Goal: Information Seeking & Learning: Learn about a topic

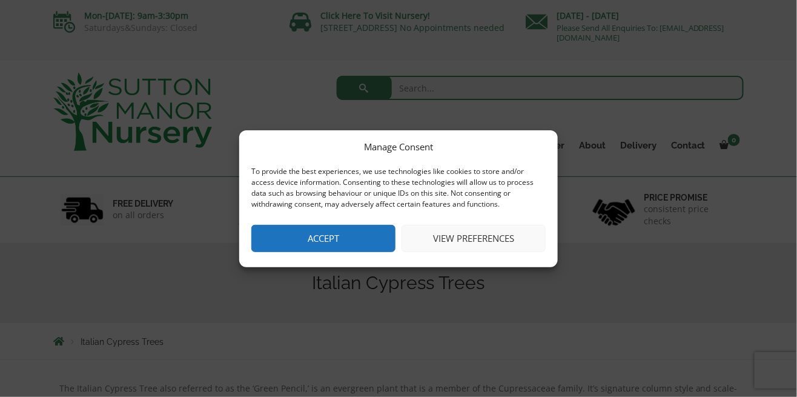
click at [493, 235] on button "View preferences" at bounding box center [473, 238] width 144 height 27
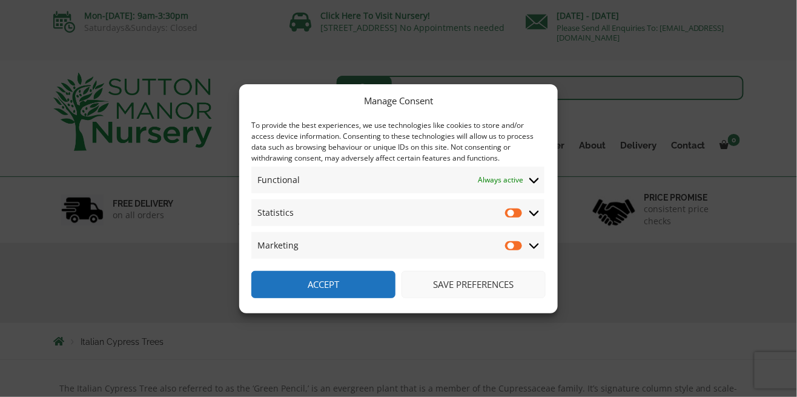
click at [489, 288] on button "Save preferences" at bounding box center [473, 284] width 144 height 27
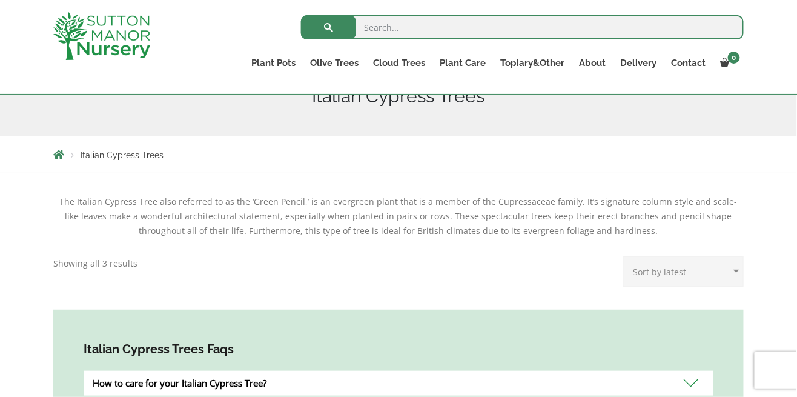
scroll to position [172, 0]
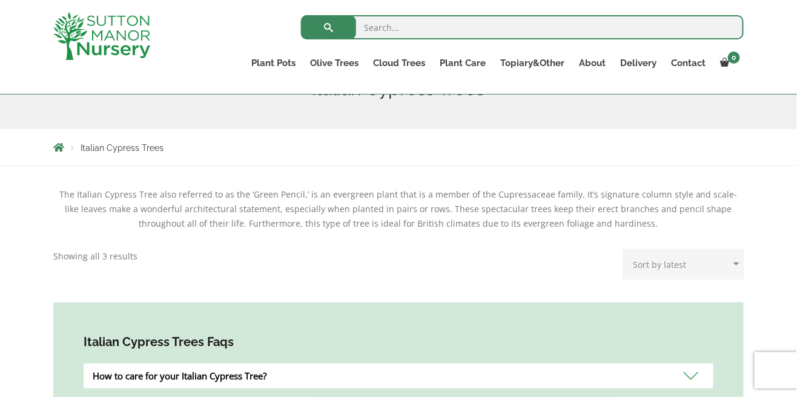
click at [111, 263] on p "Showing all 3 results Sorted by latest" at bounding box center [95, 256] width 84 height 15
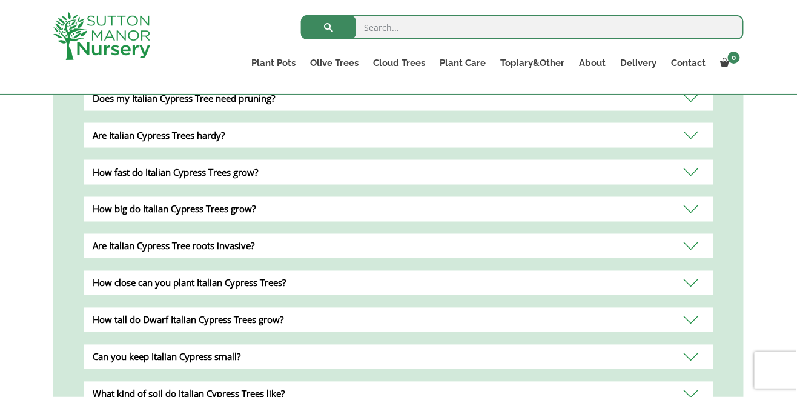
scroll to position [485, 0]
click at [361, 248] on div "Are Italian Cypress Tree roots invasive?" at bounding box center [399, 246] width 630 height 25
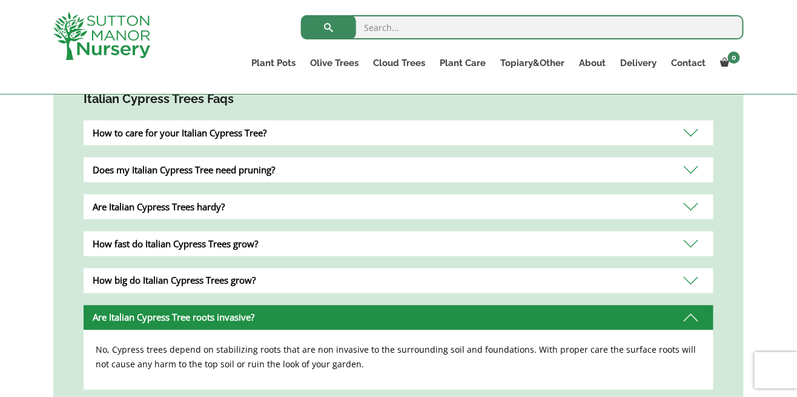
scroll to position [406, 0]
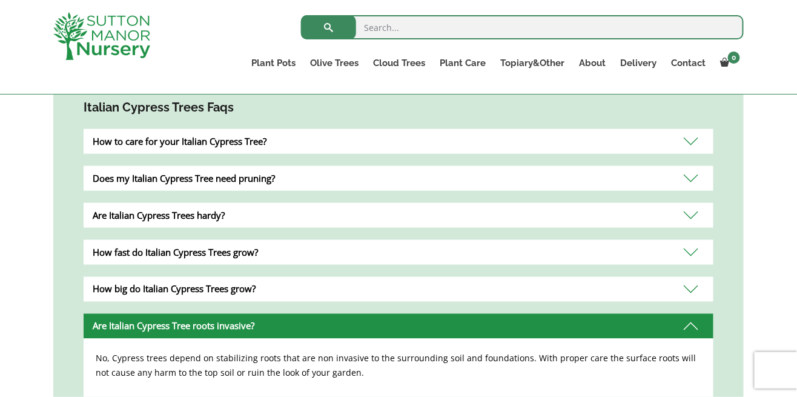
click at [360, 216] on div "Are Italian Cypress Trees hardy?" at bounding box center [399, 215] width 630 height 25
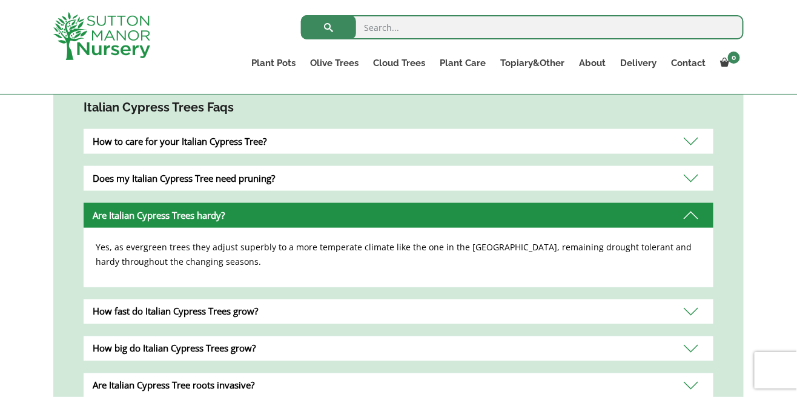
click at [331, 306] on div "How fast do Italian Cypress Trees grow?" at bounding box center [399, 311] width 630 height 25
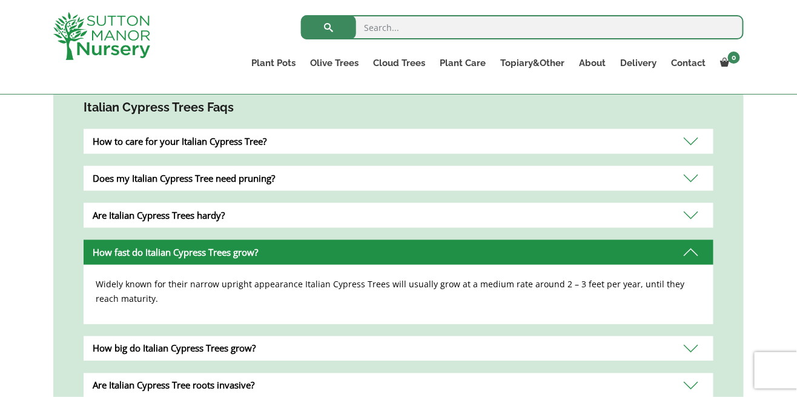
click at [337, 349] on div "How big do Italian Cypress Trees grow?" at bounding box center [399, 348] width 630 height 25
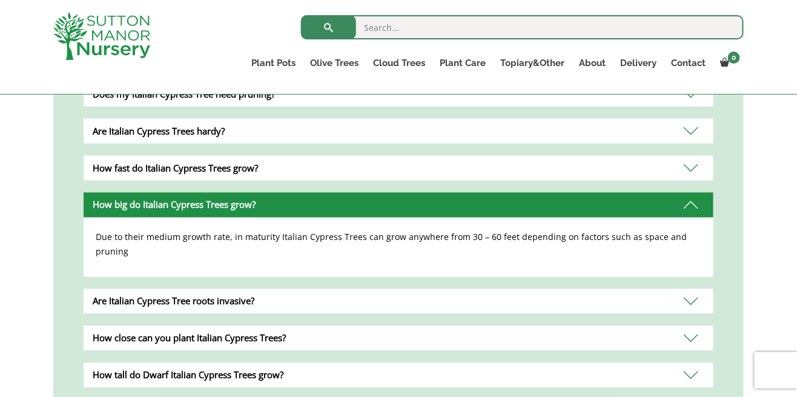
scroll to position [494, 0]
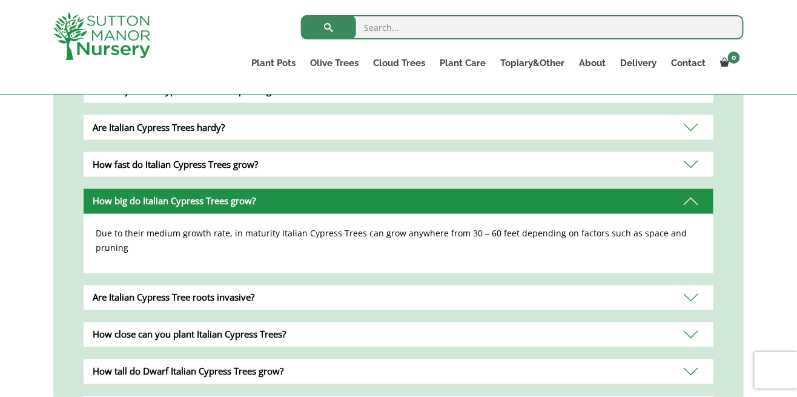
click at [369, 322] on div "How close can you plant Italian Cypress Trees?" at bounding box center [399, 334] width 630 height 25
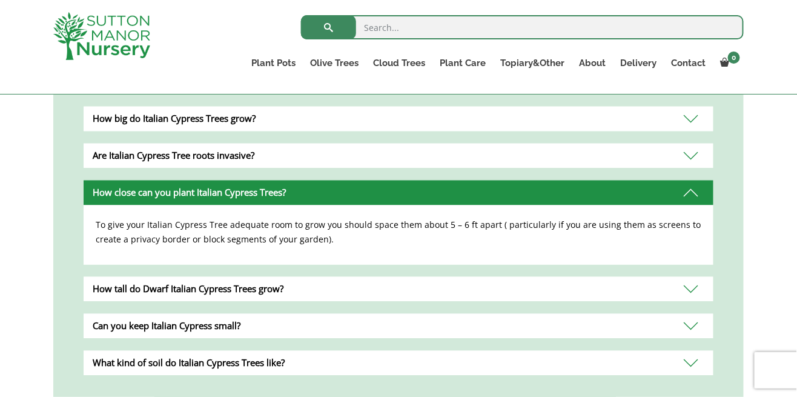
scroll to position [576, 0]
click at [358, 289] on div "How tall do Dwarf Italian Cypress Trees grow?" at bounding box center [399, 289] width 630 height 25
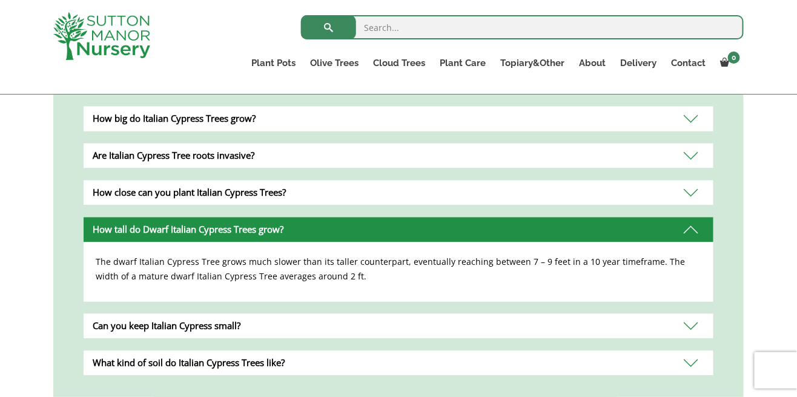
click at [318, 331] on div "Can you keep Italian Cypress small?" at bounding box center [399, 326] width 630 height 25
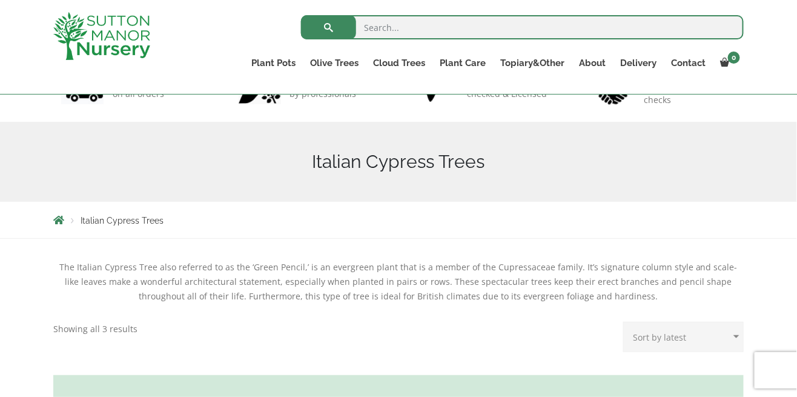
scroll to position [99, 0]
click at [728, 342] on select "Sort by popularity Sort by latest Sort by price: low to high Sort by price: hig…" at bounding box center [683, 336] width 120 height 30
select select "price-desc"
click at [627, 321] on select "Sort by popularity Sort by latest Sort by price: low to high Sort by price: hig…" at bounding box center [683, 336] width 120 height 30
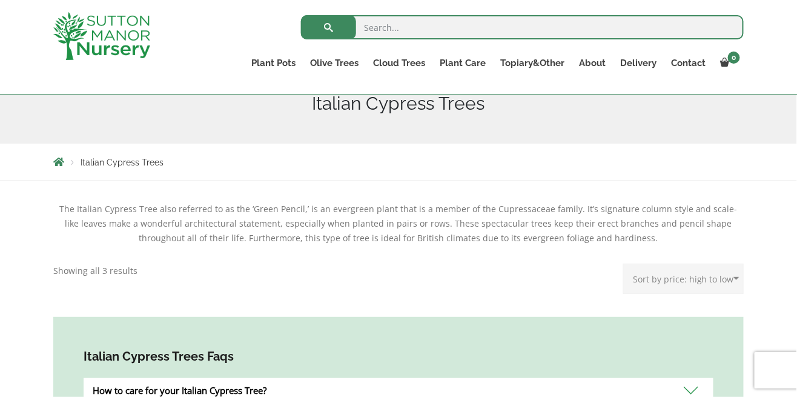
scroll to position [0, 0]
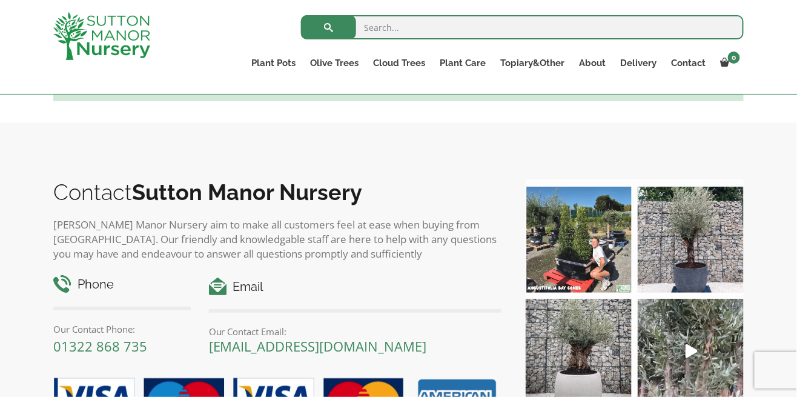
scroll to position [838, 0]
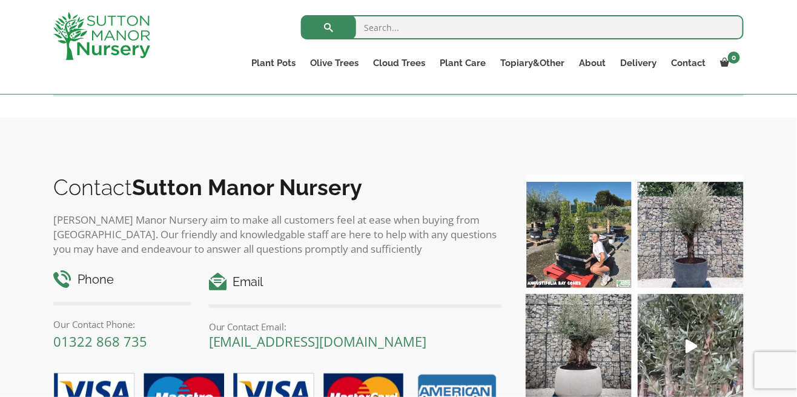
click at [581, 251] on img at bounding box center [578, 235] width 106 height 106
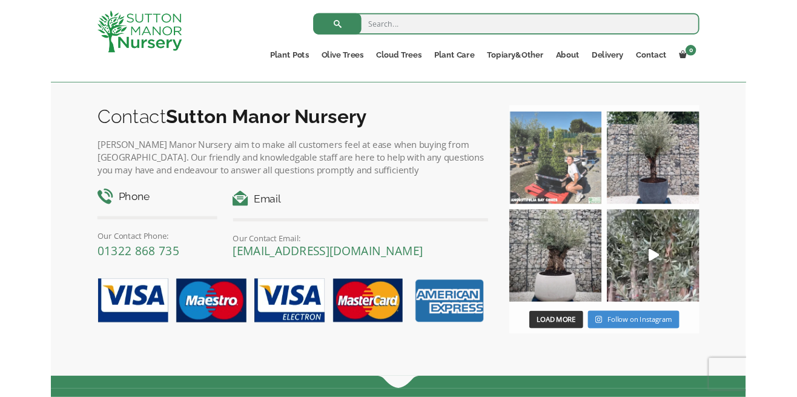
scroll to position [897, 0]
